Goal: Transaction & Acquisition: Purchase product/service

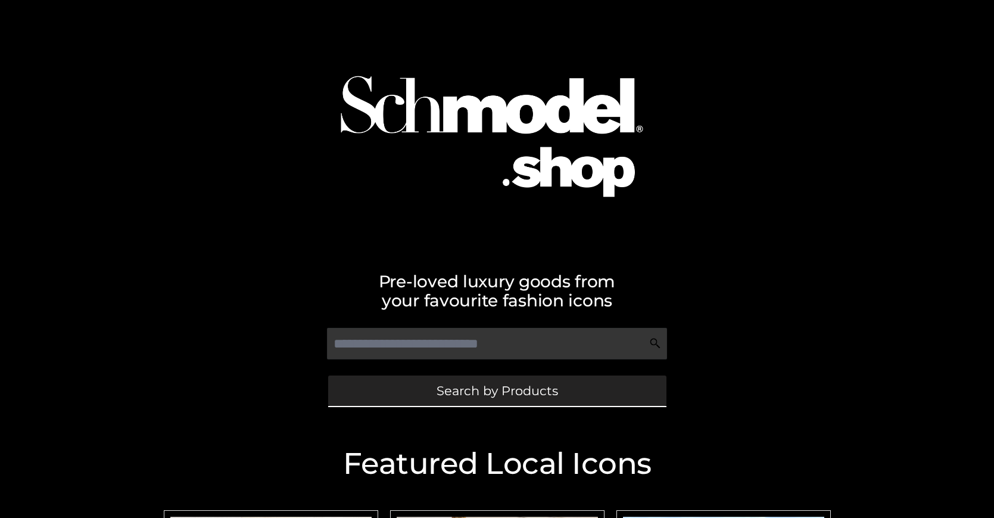
click at [497, 390] on span "Search by Products" at bounding box center [498, 390] width 122 height 13
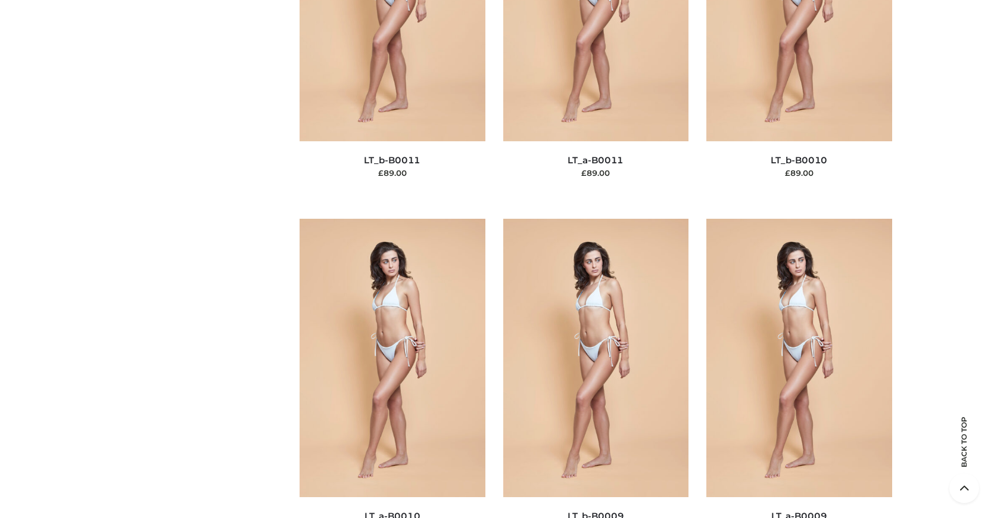
scroll to position [129, 0]
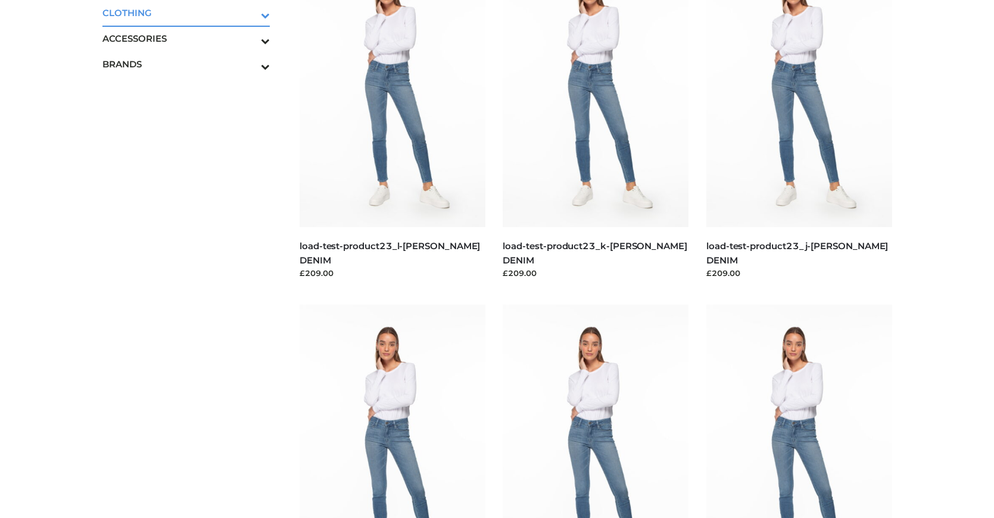
click at [249, 13] on icon "Toggle Submenu" at bounding box center [202, 15] width 133 height 14
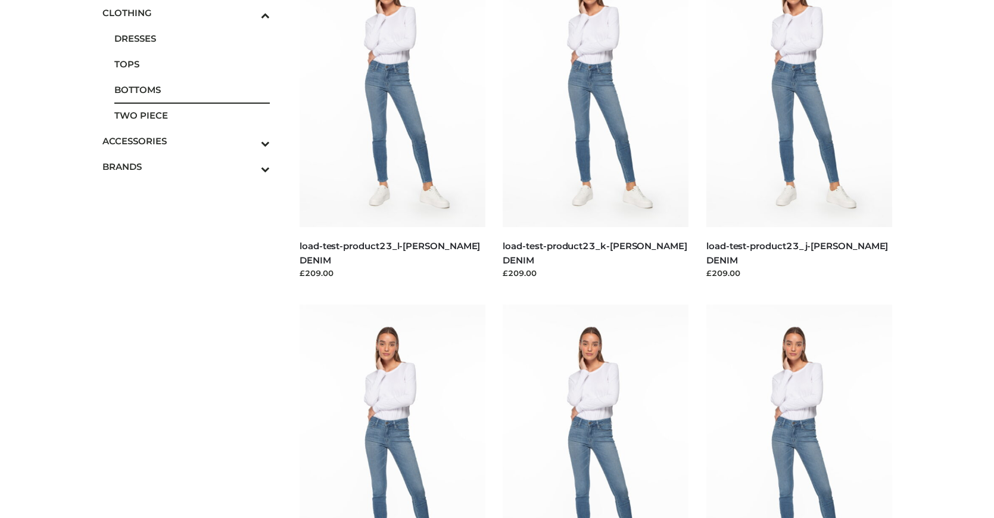
click at [192, 89] on span "BOTTOMS" at bounding box center [192, 90] width 156 height 14
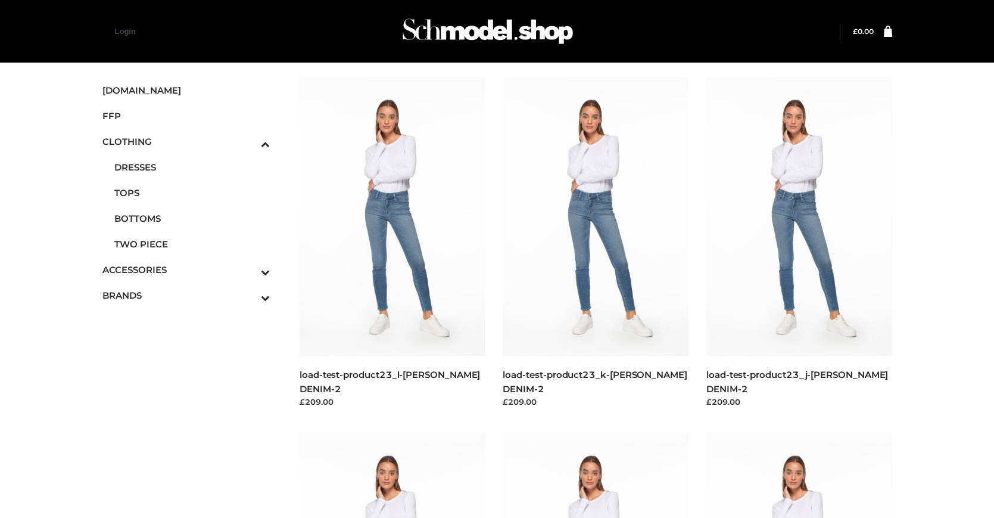
scroll to position [959, 0]
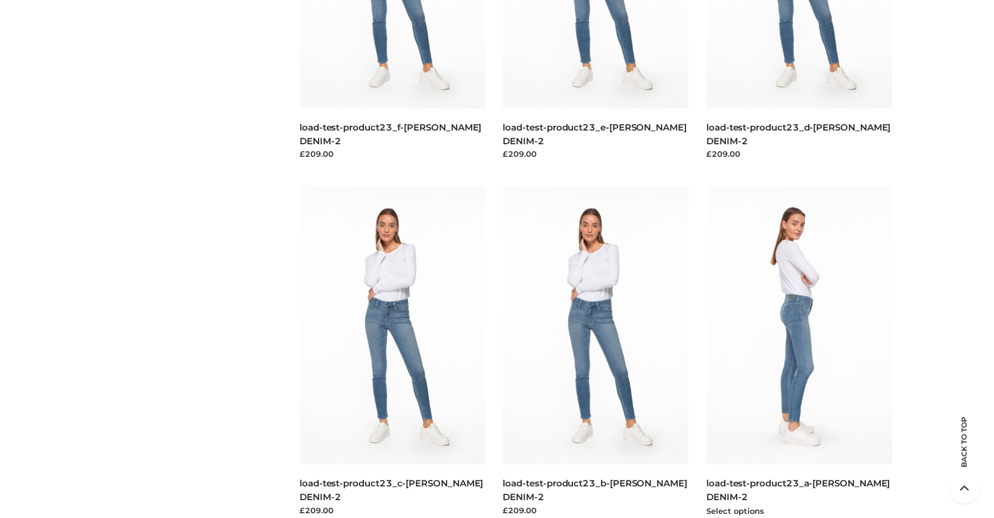
click at [799, 352] on img at bounding box center [800, 325] width 186 height 278
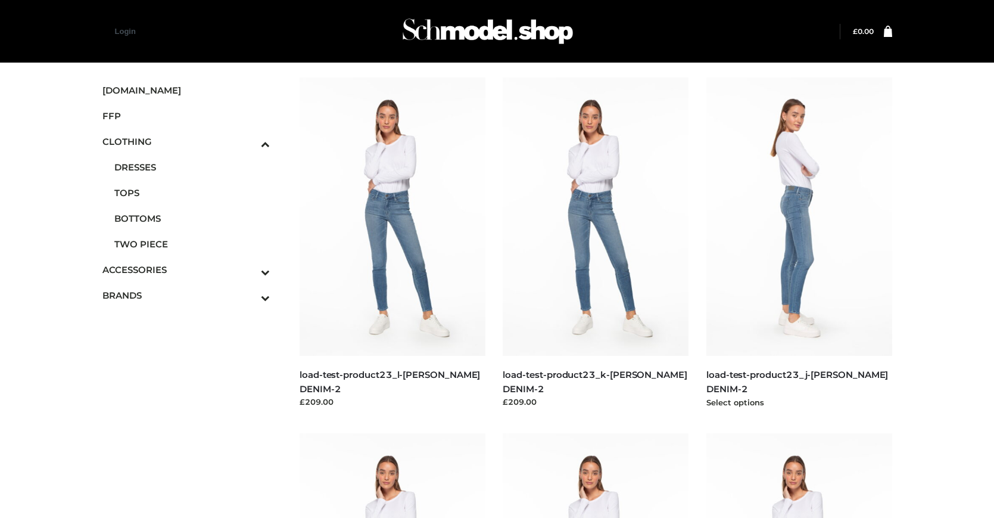
click at [799, 243] on img at bounding box center [800, 216] width 186 height 278
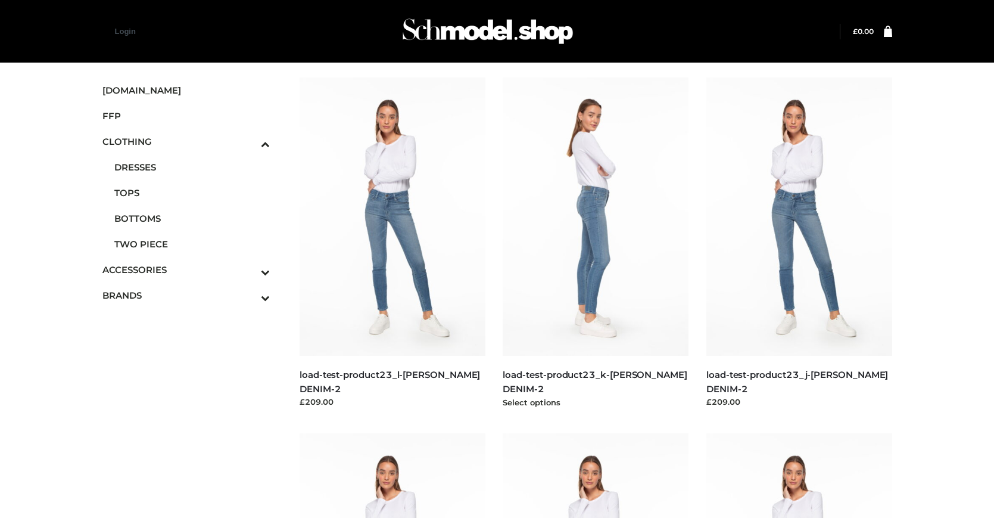
click at [596, 243] on img at bounding box center [596, 216] width 186 height 278
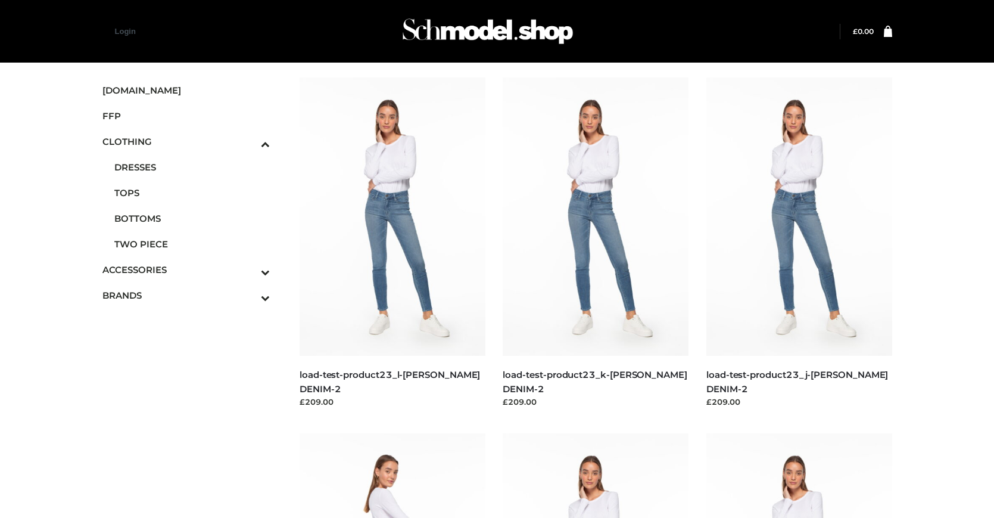
click at [186, 116] on span "FFP" at bounding box center [186, 116] width 168 height 14
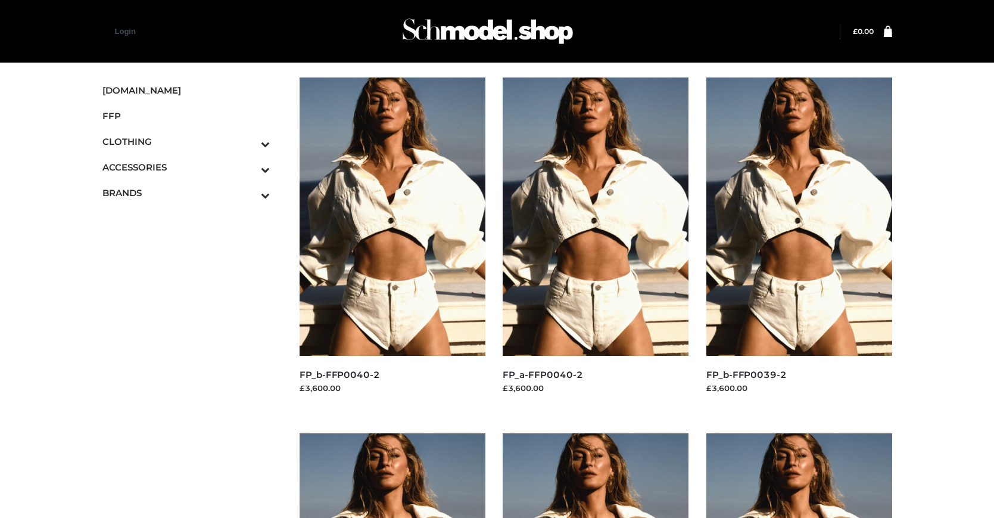
scroll to position [959, 0]
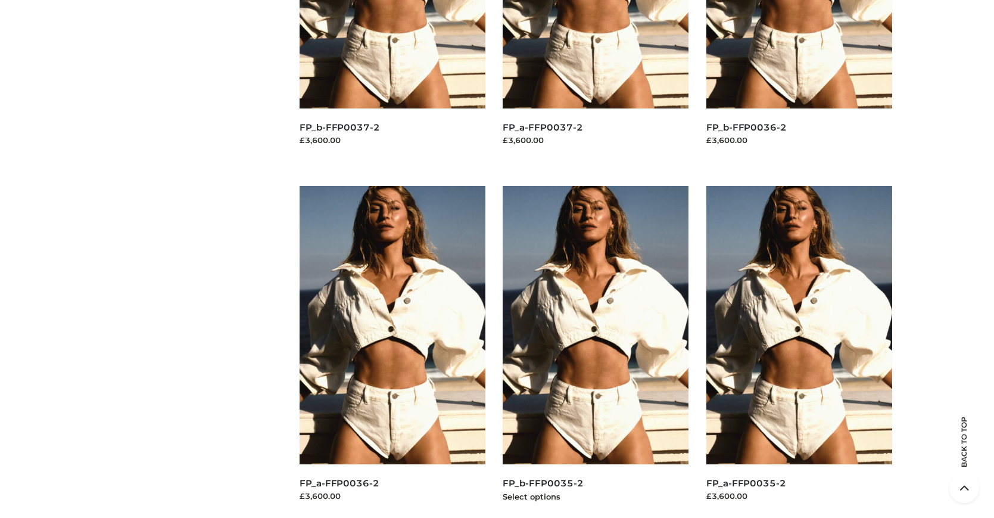
click at [596, 352] on img at bounding box center [596, 325] width 186 height 278
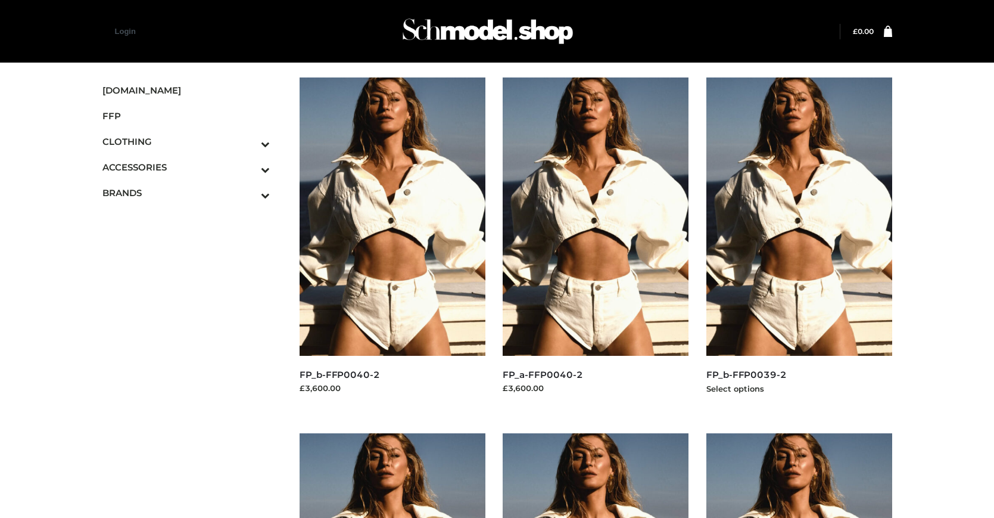
click at [799, 243] on img at bounding box center [800, 216] width 186 height 278
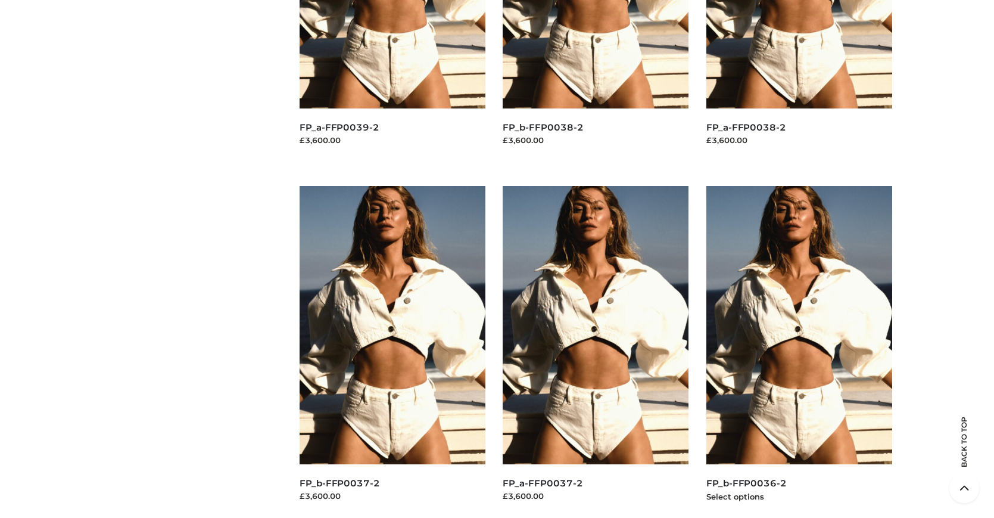
click at [799, 352] on img at bounding box center [800, 325] width 186 height 278
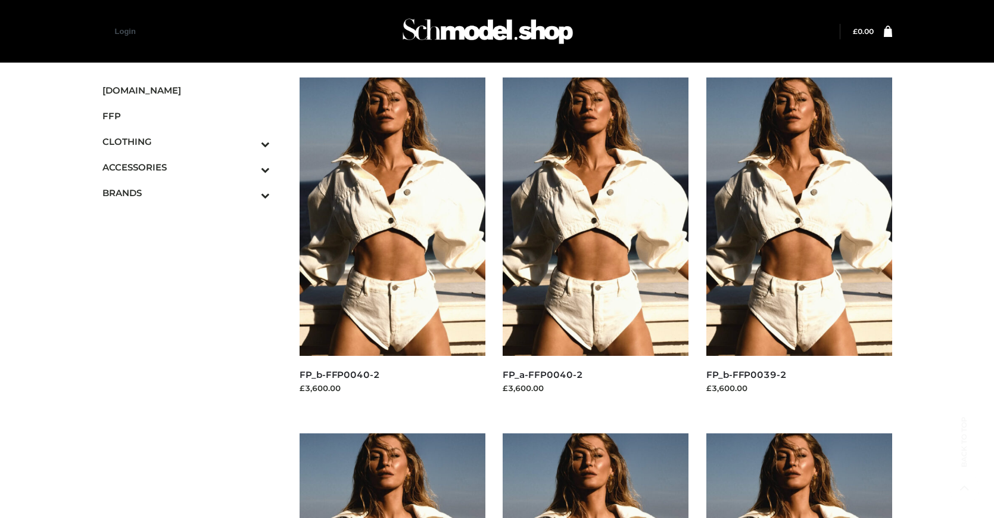
scroll to position [959, 0]
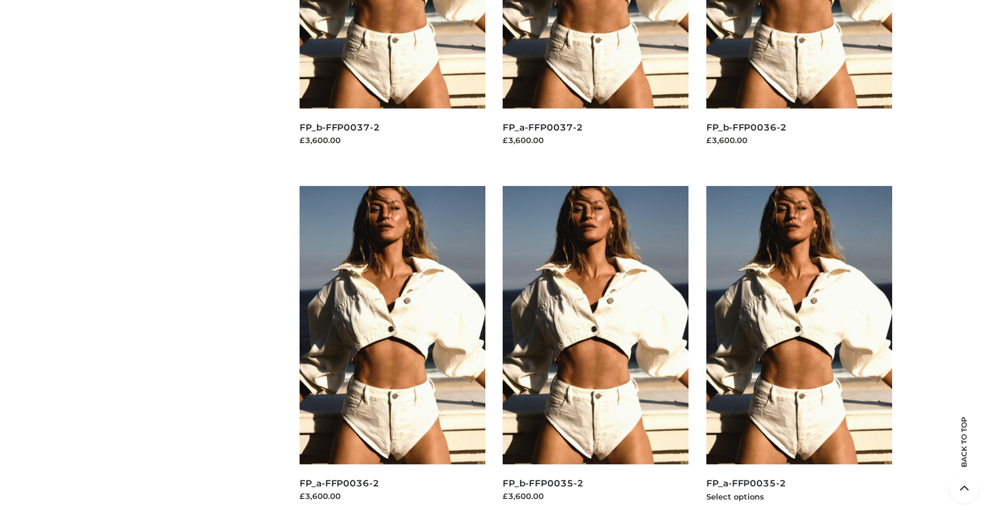
click at [799, 352] on img at bounding box center [800, 325] width 186 height 278
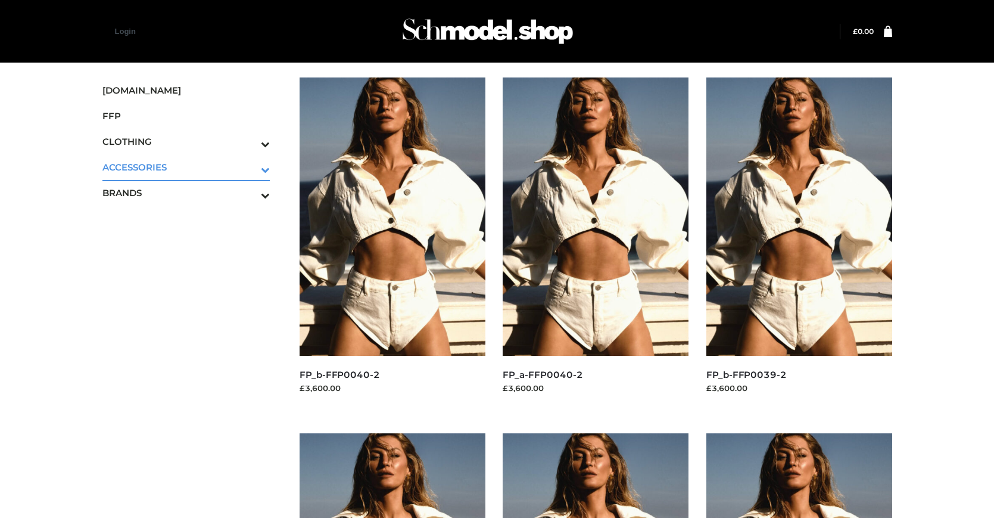
click at [249, 167] on icon "Toggle Submenu" at bounding box center [202, 170] width 133 height 14
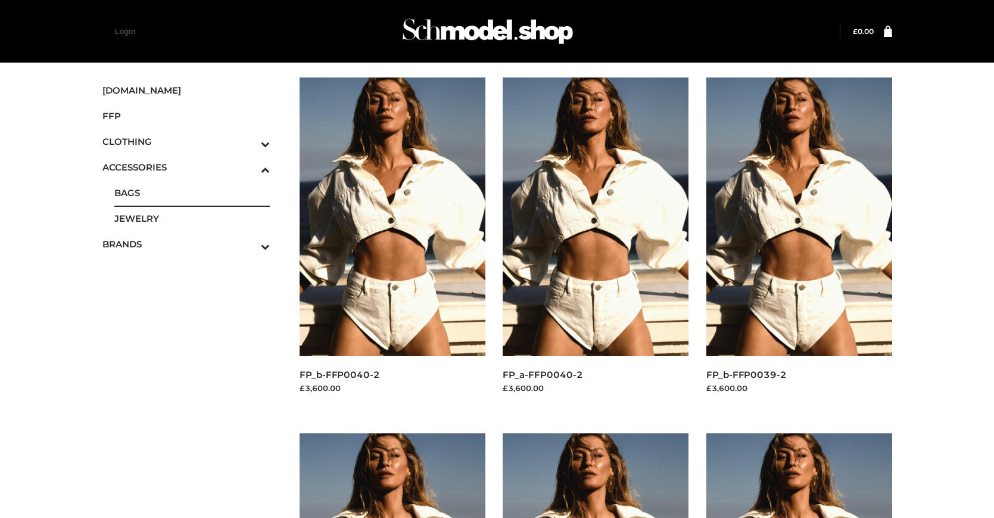
click at [192, 192] on span "BAGS" at bounding box center [192, 193] width 156 height 14
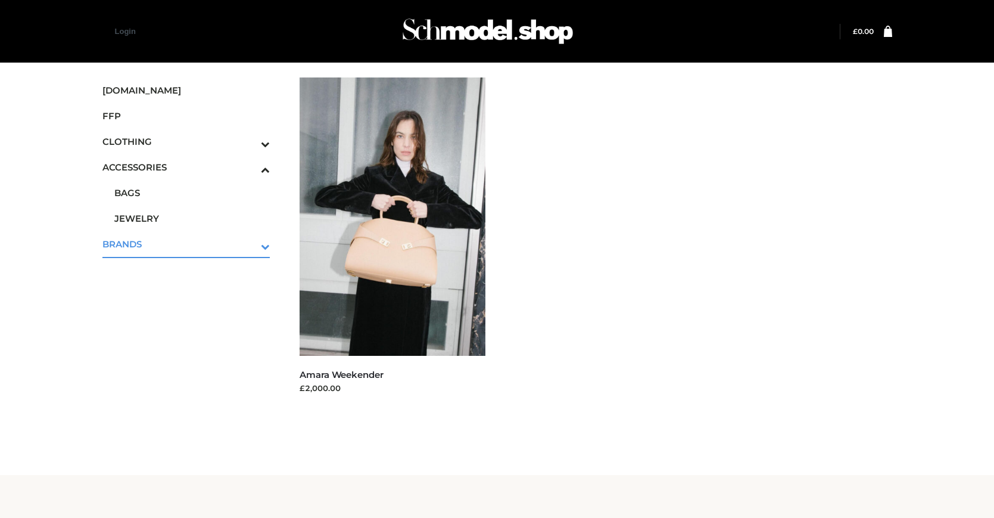
click at [249, 244] on icon "Toggle Submenu" at bounding box center [202, 247] width 133 height 14
click at [192, 244] on span "PARKERSMITH" at bounding box center [192, 244] width 156 height 14
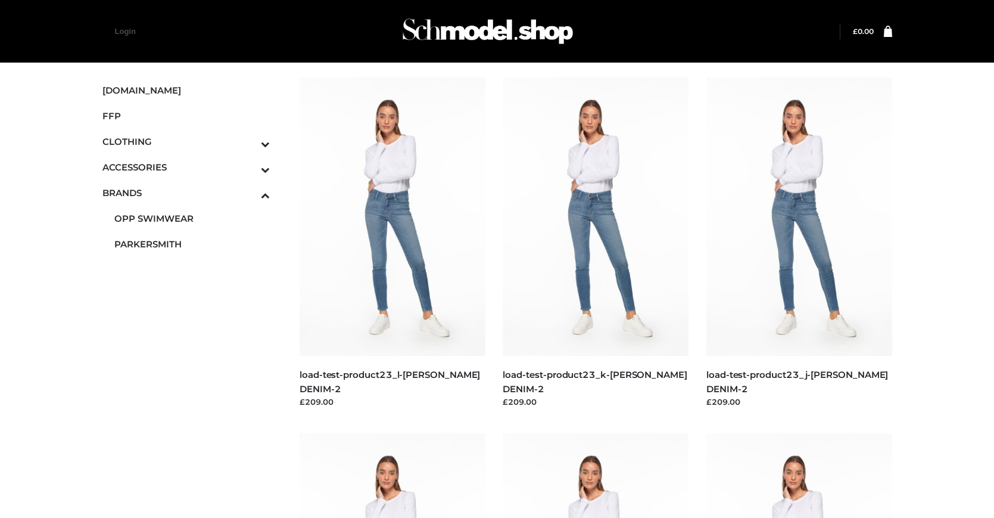
scroll to position [604, 0]
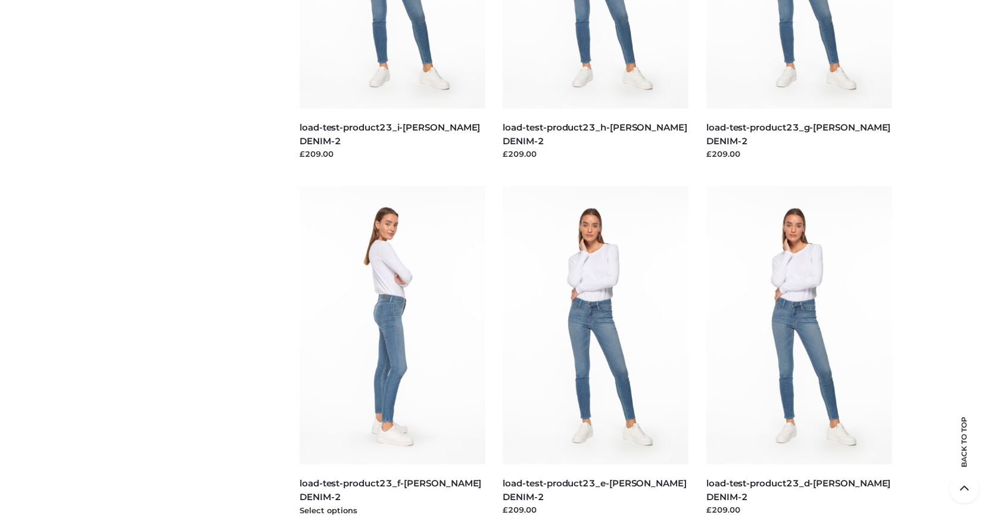
click at [392, 352] on img at bounding box center [393, 325] width 186 height 278
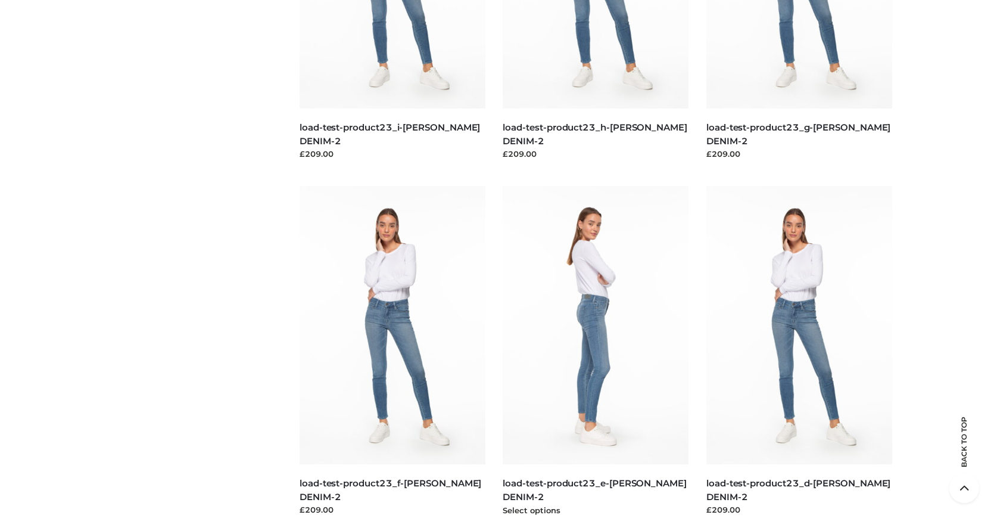
click at [596, 352] on img at bounding box center [596, 325] width 186 height 278
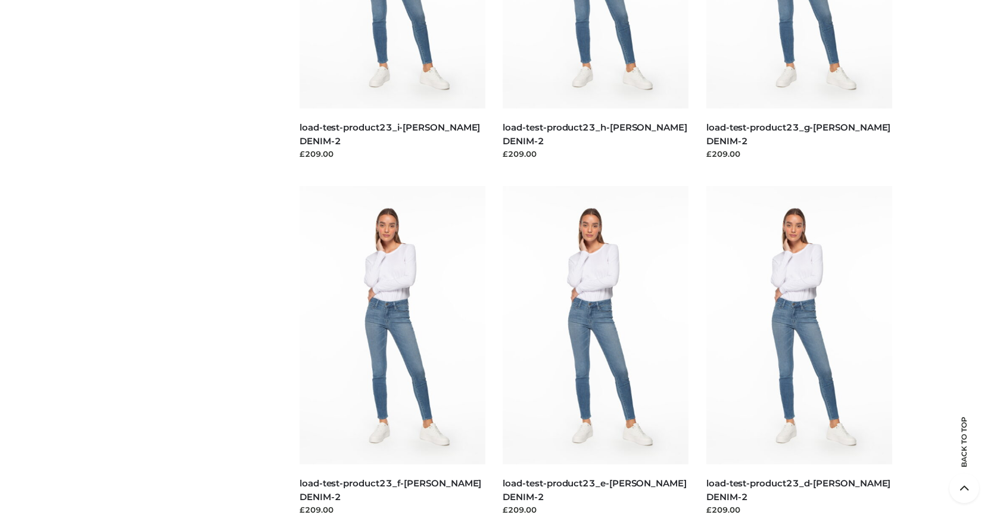
scroll to position [0, 0]
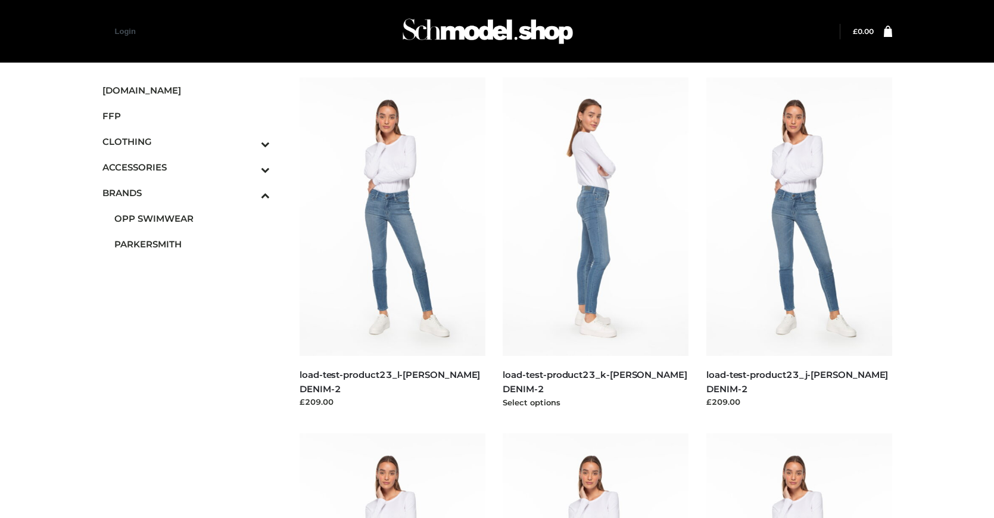
click at [596, 243] on img at bounding box center [596, 216] width 186 height 278
